Goal: Communication & Community: Answer question/provide support

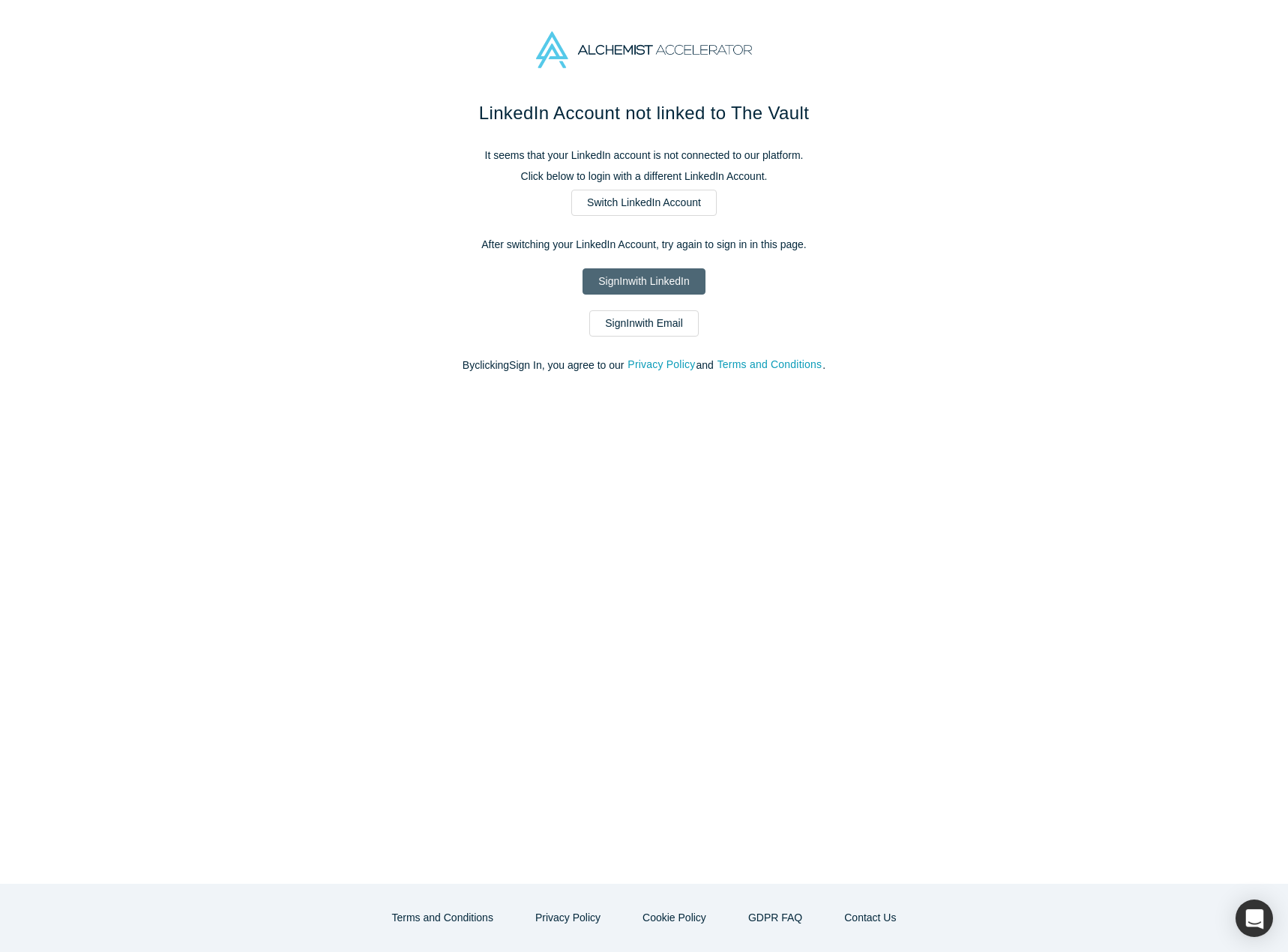
drag, startPoint x: 0, startPoint y: 0, endPoint x: 684, endPoint y: 285, distance: 741.0
click at [684, 285] on link "Sign In with LinkedIn" at bounding box center [643, 281] width 122 height 26
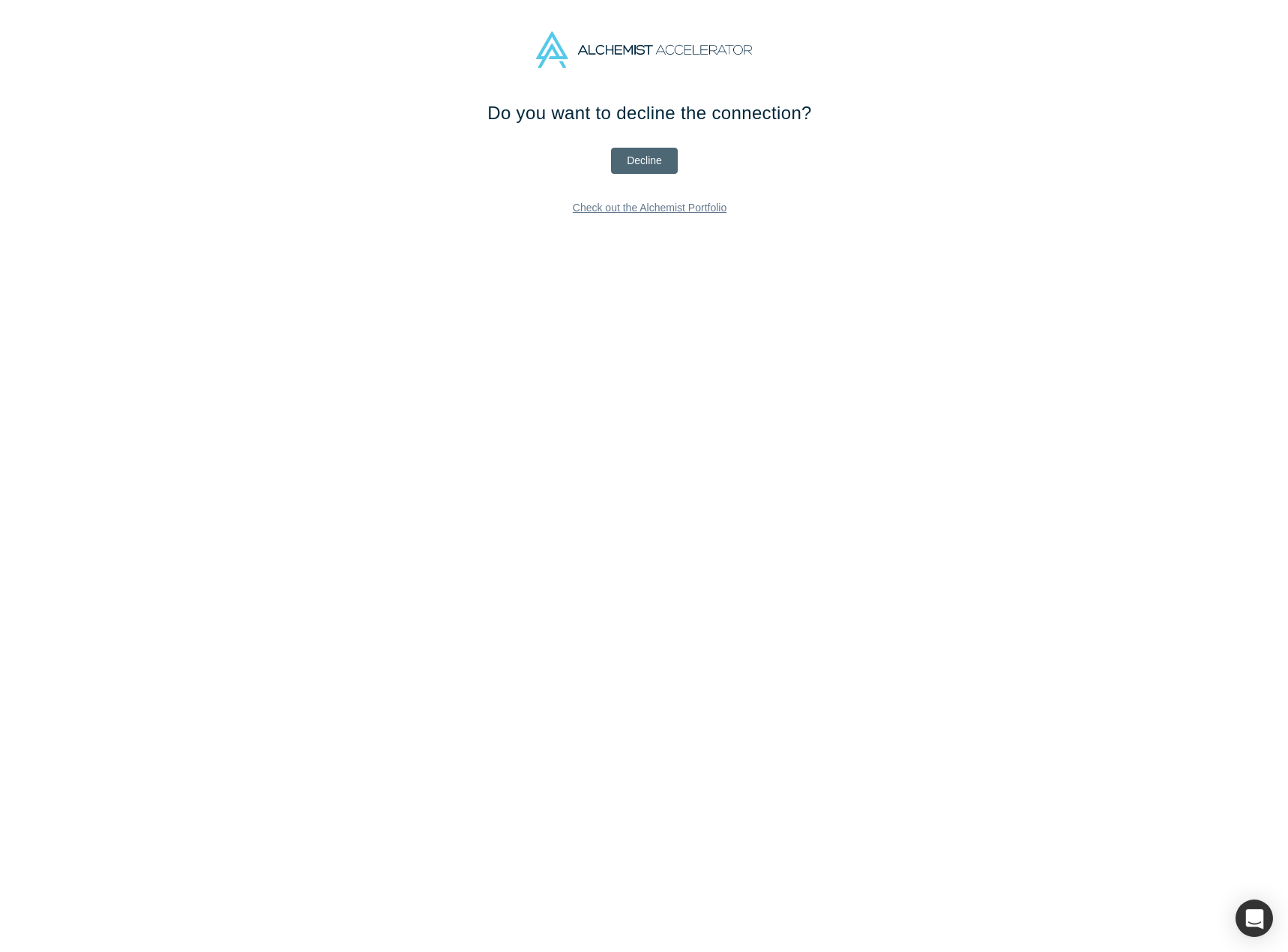
click at [660, 156] on button "Decline" at bounding box center [644, 160] width 67 height 26
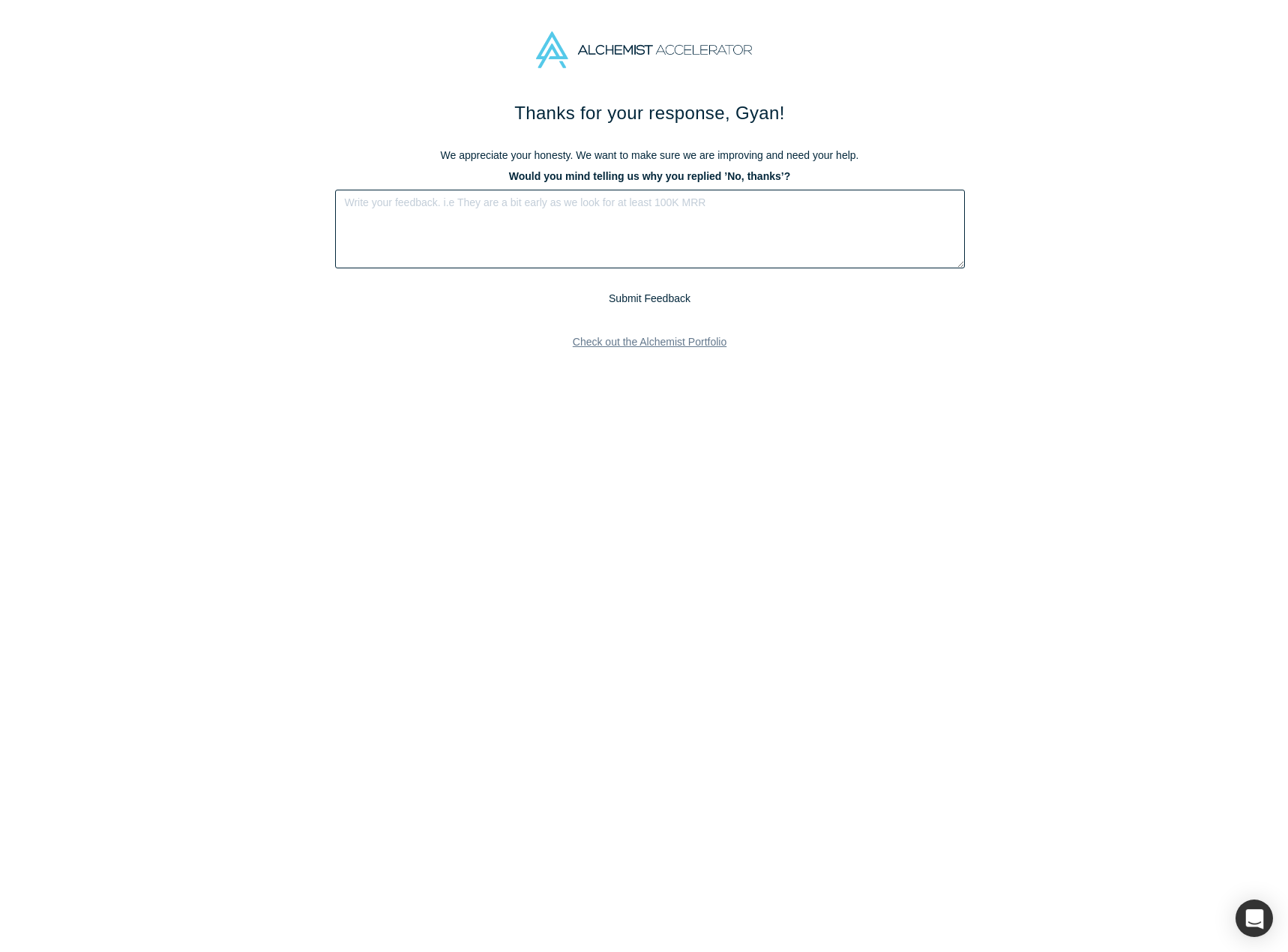
click at [605, 225] on textarea at bounding box center [649, 229] width 629 height 79
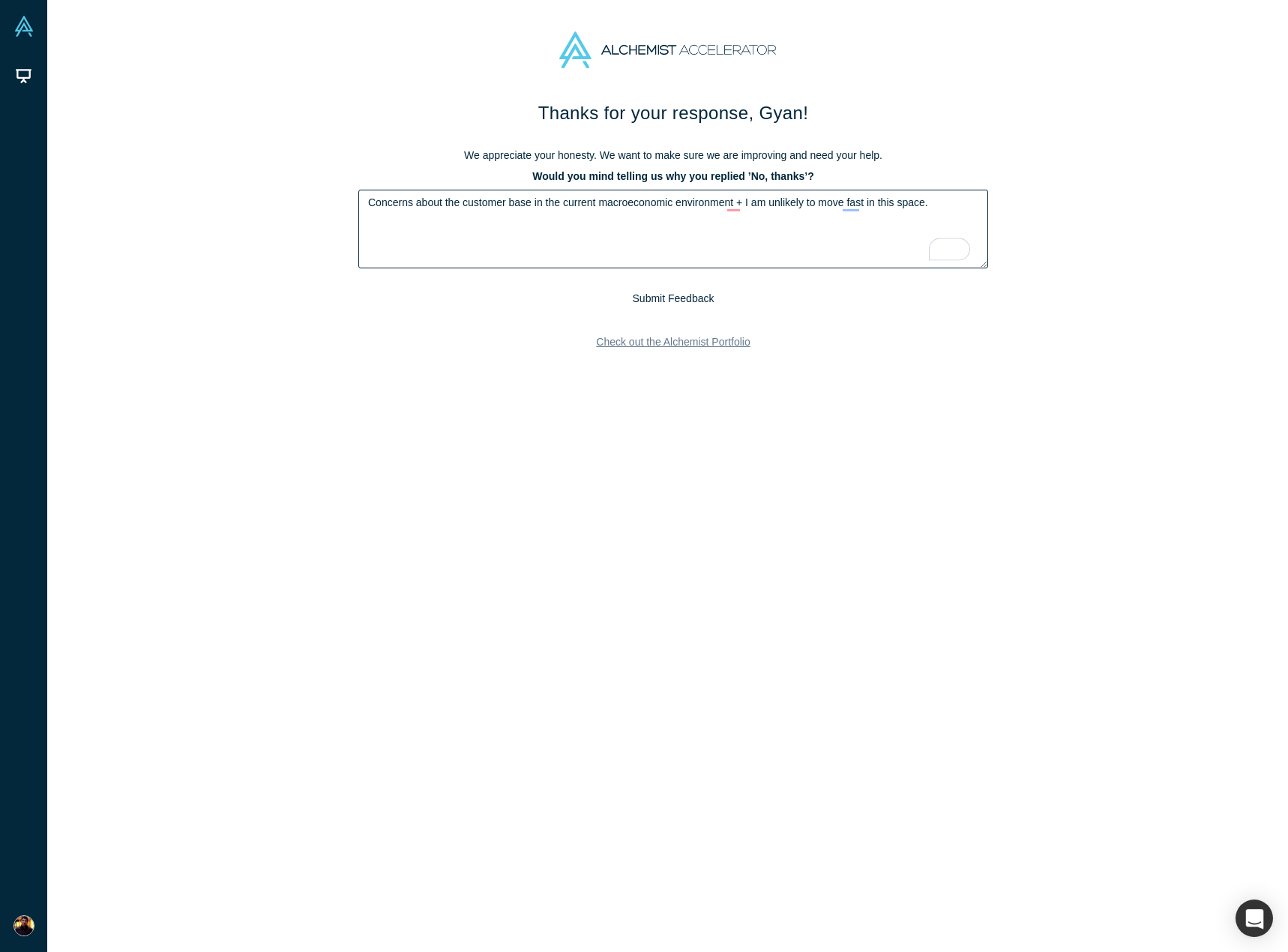
type textarea "Concerns about the customer base in the current macroeconomic environment + I a…"
click at [674, 296] on button "Submit Feedback" at bounding box center [673, 298] width 92 height 19
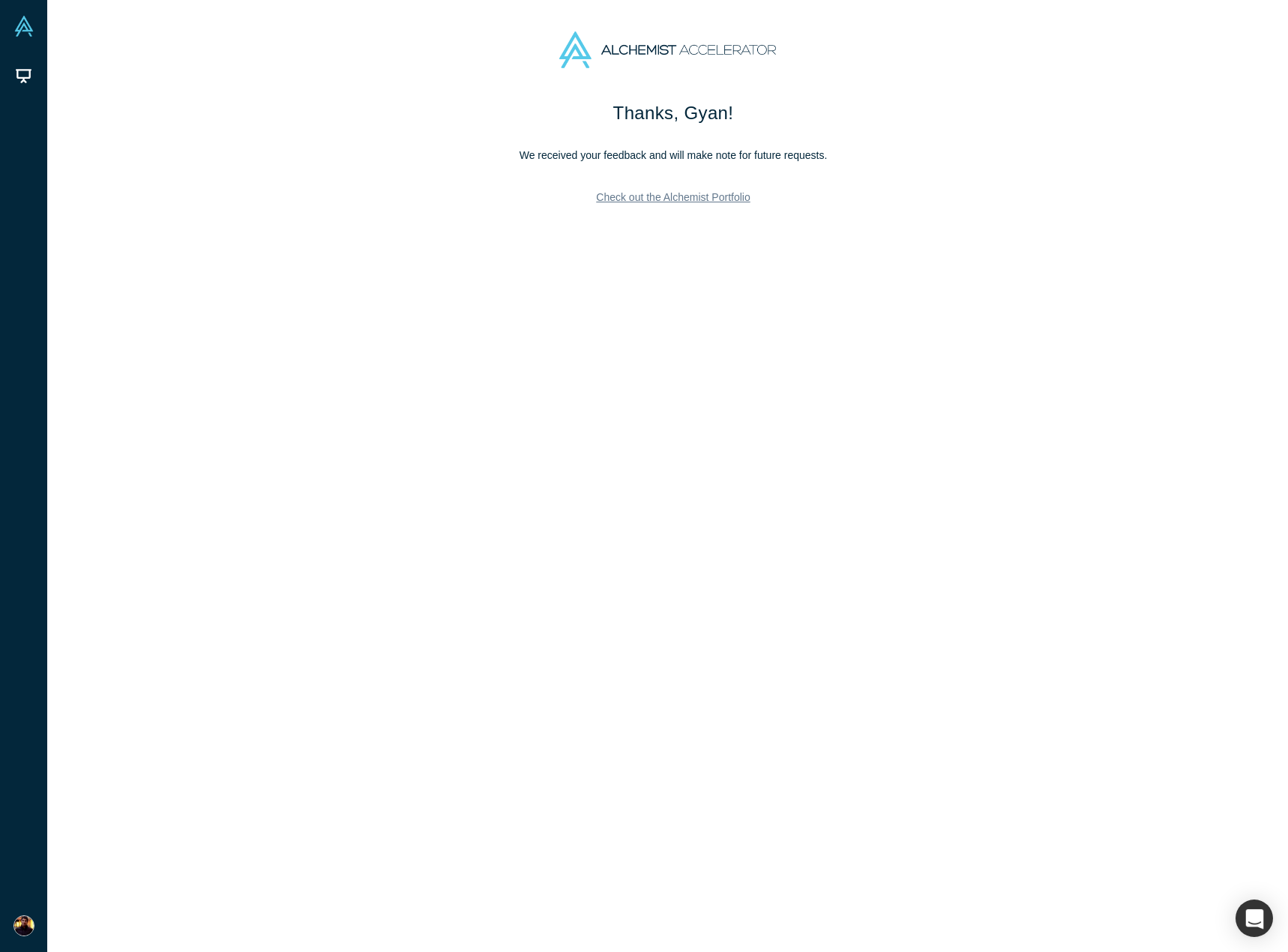
click at [435, 126] on h1 "Thanks, Gyan!" at bounding box center [673, 113] width 629 height 27
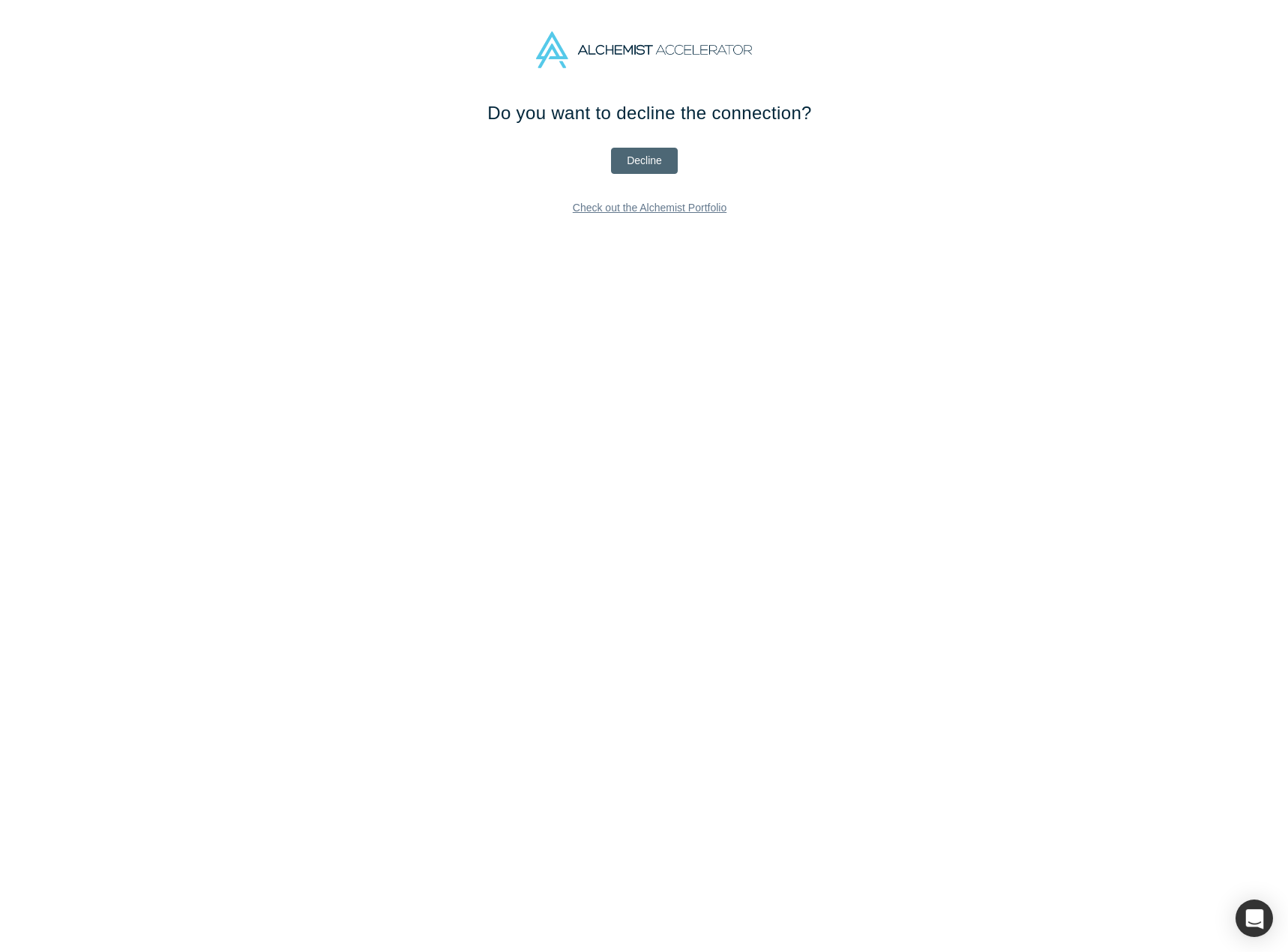
click at [639, 165] on button "Decline" at bounding box center [644, 160] width 67 height 26
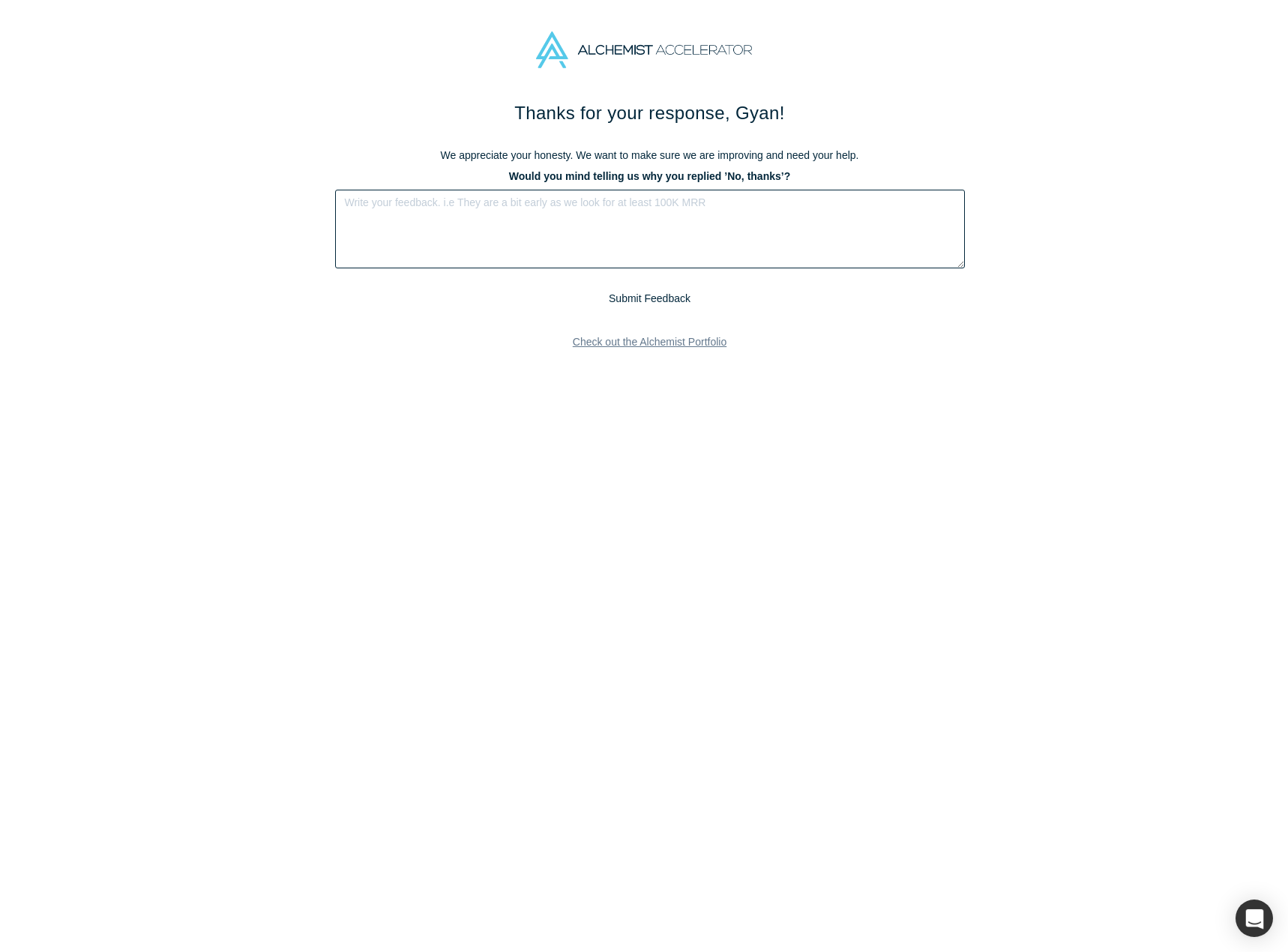
click at [547, 226] on textarea at bounding box center [649, 229] width 629 height 79
